Goal: Check status: Check status

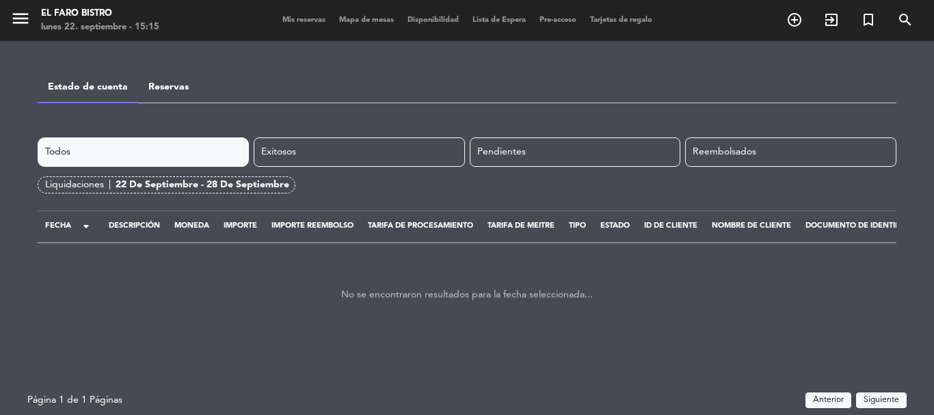
click at [29, 26] on icon "menu" at bounding box center [20, 18] width 21 height 21
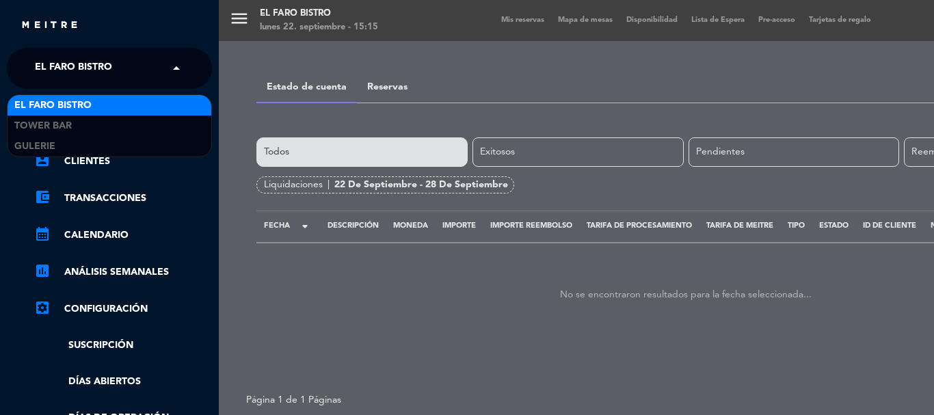
click at [105, 61] on span "El Faro Bistro" at bounding box center [73, 68] width 77 height 29
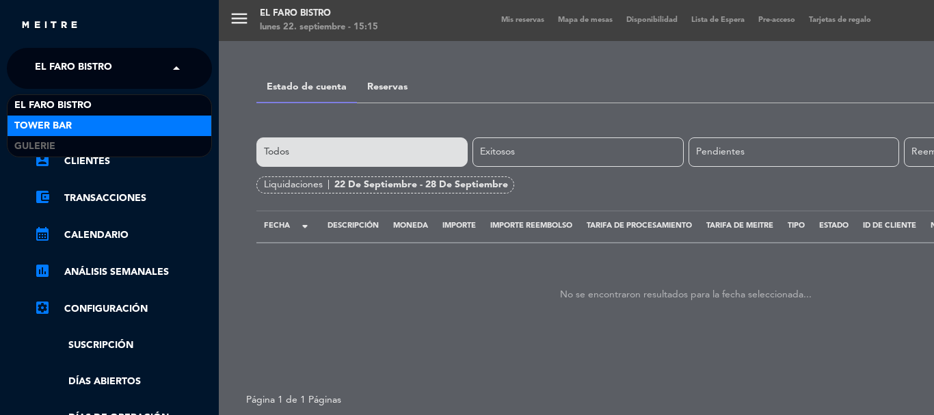
click at [107, 124] on div "Tower Bar" at bounding box center [110, 126] width 204 height 21
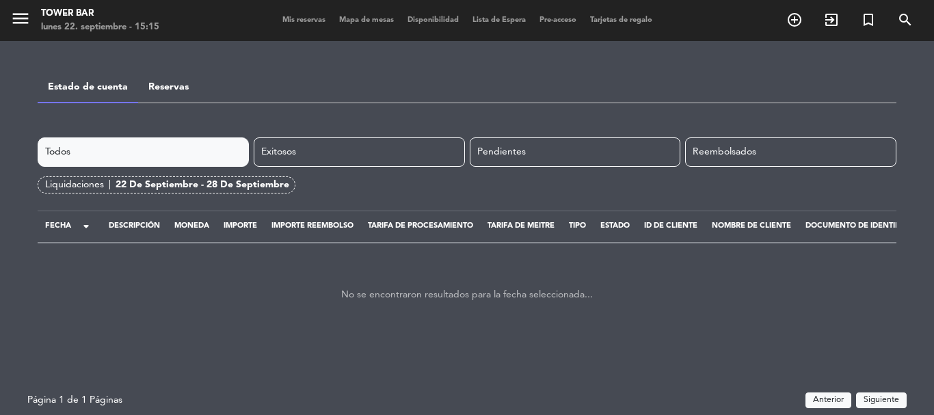
click at [286, 19] on span "Mis reservas" at bounding box center [304, 20] width 57 height 8
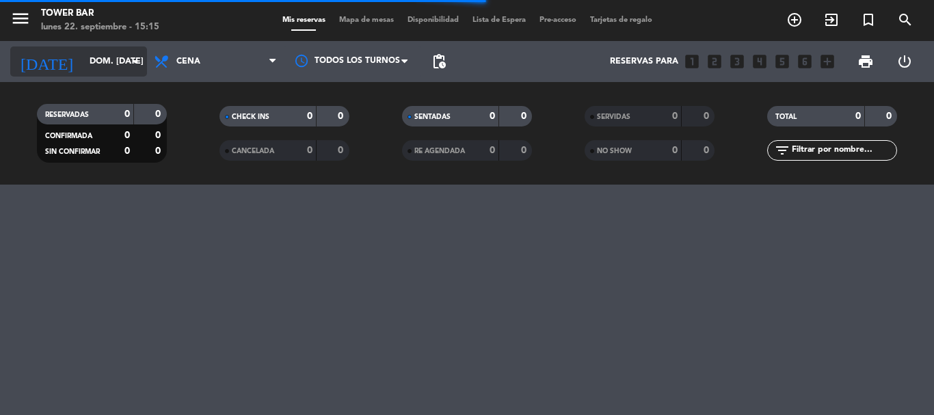
click at [101, 63] on input "dom. [DATE]" at bounding box center [141, 61] width 116 height 23
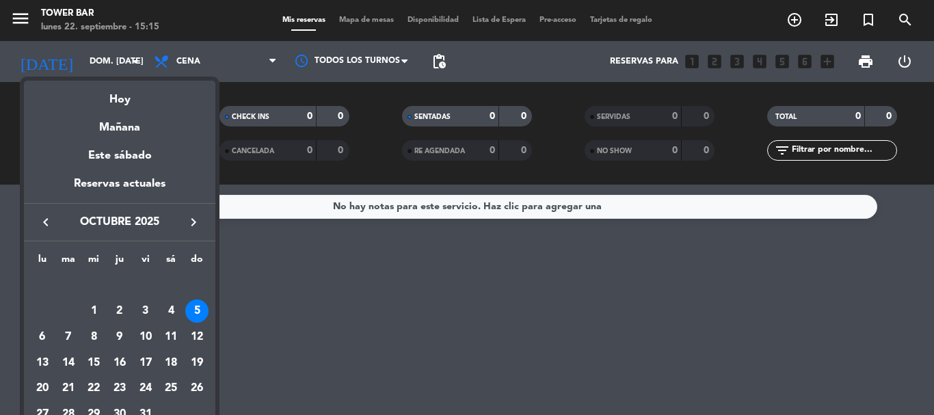
click at [38, 218] on icon "keyboard_arrow_left" at bounding box center [46, 222] width 16 height 16
click at [168, 387] on div "27" at bounding box center [170, 389] width 23 height 23
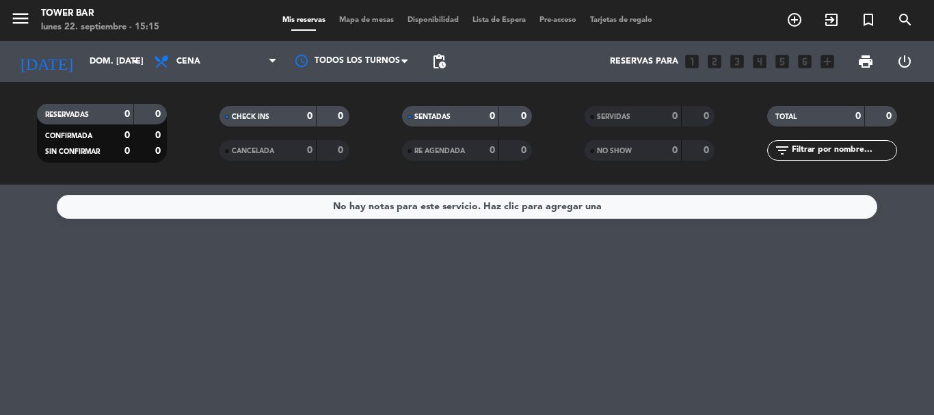
type input "sáb. [DATE]"
